Goal: Book appointment/travel/reservation

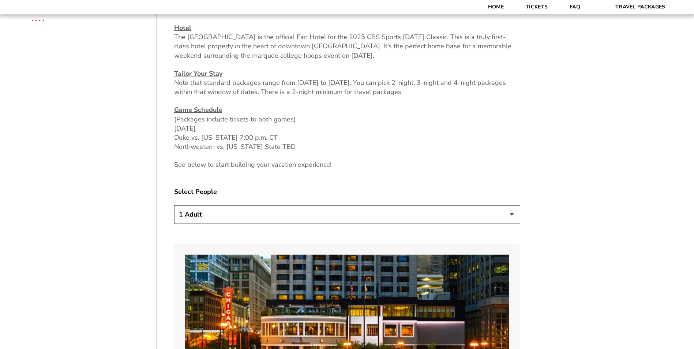
scroll to position [366, 0]
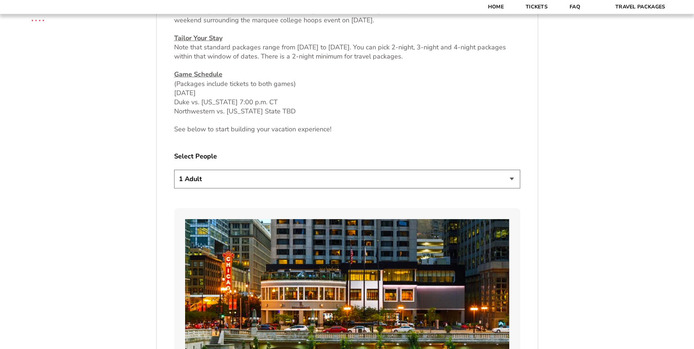
click at [512, 179] on select "1 Adult 2 Adults 3 Adults 4 Adults 2 Adults + 1 Child 2 Adults + 2 Children 2 A…" at bounding box center [347, 179] width 346 height 19
click at [513, 179] on select "1 Adult 2 Adults 3 Adults 4 Adults 2 Adults + 1 Child 2 Adults + 2 Children 2 A…" at bounding box center [347, 179] width 346 height 19
select select "4 Adults"
click at [174, 170] on select "1 Adult 2 Adults 3 Adults 4 Adults 2 Adults + 1 Child 2 Adults + 2 Children 2 A…" at bounding box center [347, 179] width 346 height 19
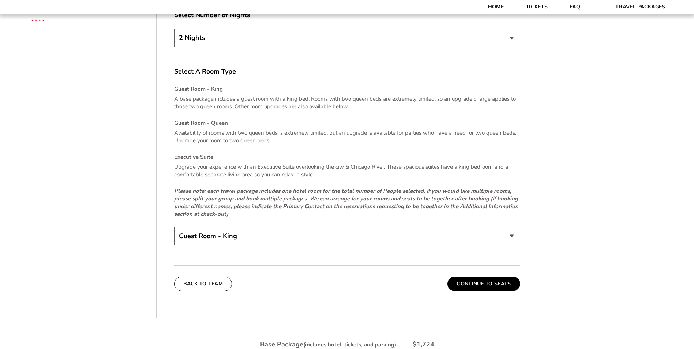
scroll to position [1061, 0]
click at [515, 239] on select "Guest Room - King Guest Room - Queen (+$95 per night) Executive Suite (+$315 pe…" at bounding box center [347, 235] width 346 height 19
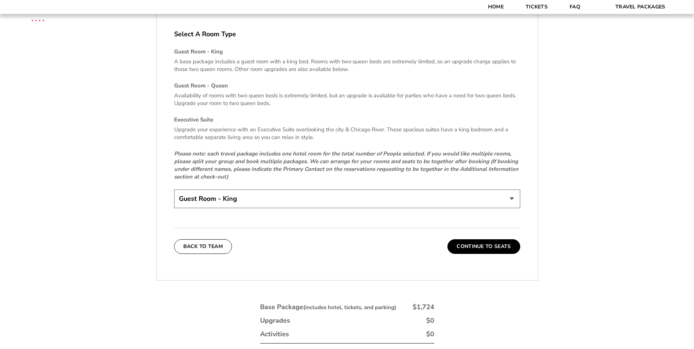
scroll to position [1098, 0]
click at [512, 199] on select "Guest Room - King Guest Room - Queen (+$95 per night) Executive Suite (+$315 pe…" at bounding box center [347, 198] width 346 height 19
select select "Guest Room - Queen"
click at [174, 189] on select "Guest Room - King Guest Room - Queen (+$95 per night) Executive Suite (+$315 pe…" at bounding box center [347, 198] width 346 height 19
click at [472, 252] on button "Continue To Seats" at bounding box center [484, 246] width 72 height 15
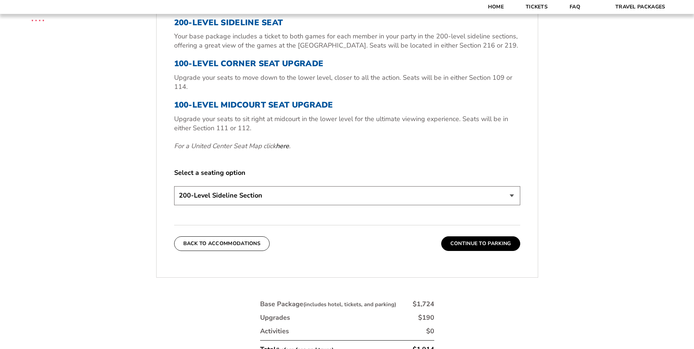
scroll to position [311, 0]
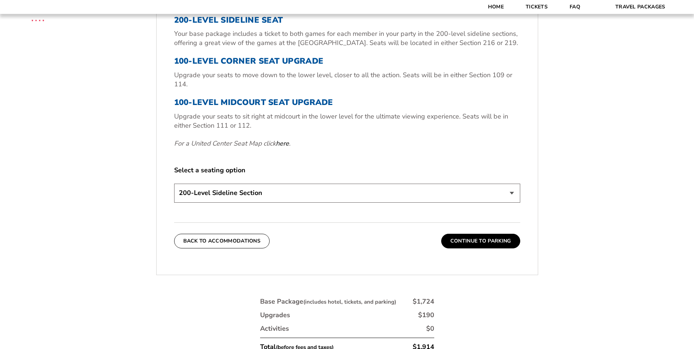
click at [515, 192] on select "200-Level Sideline Section 100-Level Corner Seat Upgrade (+$80 per person) 100-…" at bounding box center [347, 193] width 346 height 19
click at [174, 184] on select "200-Level Sideline Section 100-Level Corner Seat Upgrade (+$80 per person) 100-…" at bounding box center [347, 193] width 346 height 19
click at [469, 240] on button "Continue To Parking" at bounding box center [480, 241] width 79 height 15
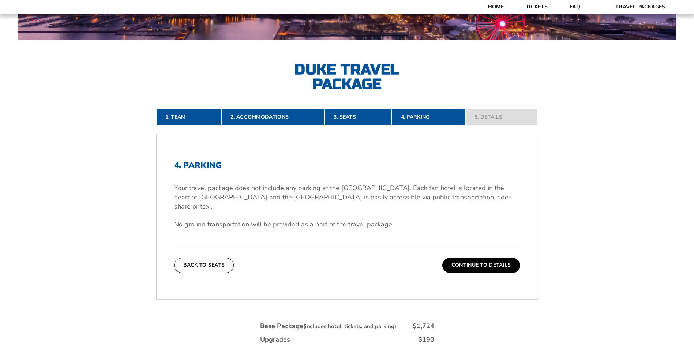
scroll to position [128, 0]
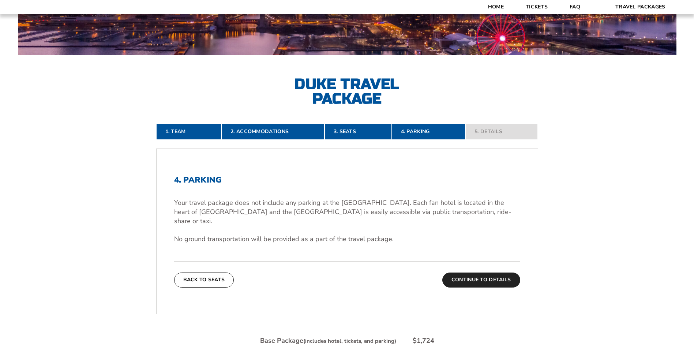
click at [506, 273] on button "Continue To Details" at bounding box center [481, 280] width 78 height 15
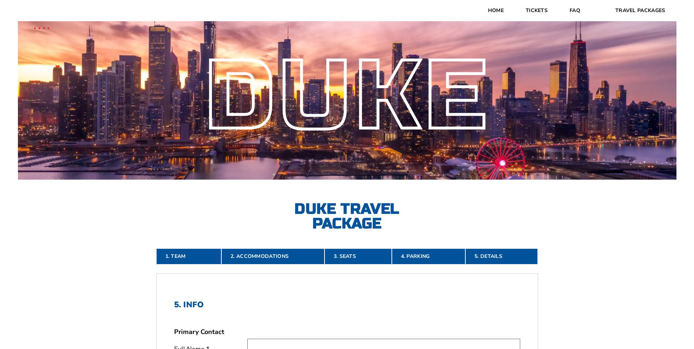
scroll to position [0, 0]
